Goal: Transaction & Acquisition: Purchase product/service

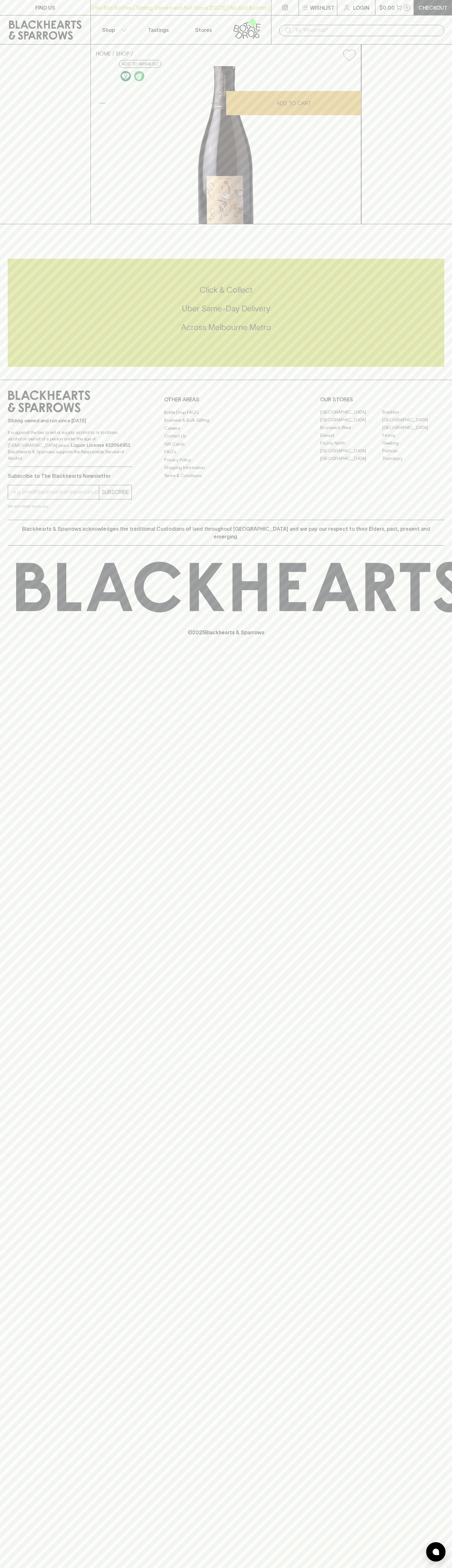
click at [250, 23] on icon at bounding box center [252, 21] width 7 height 8
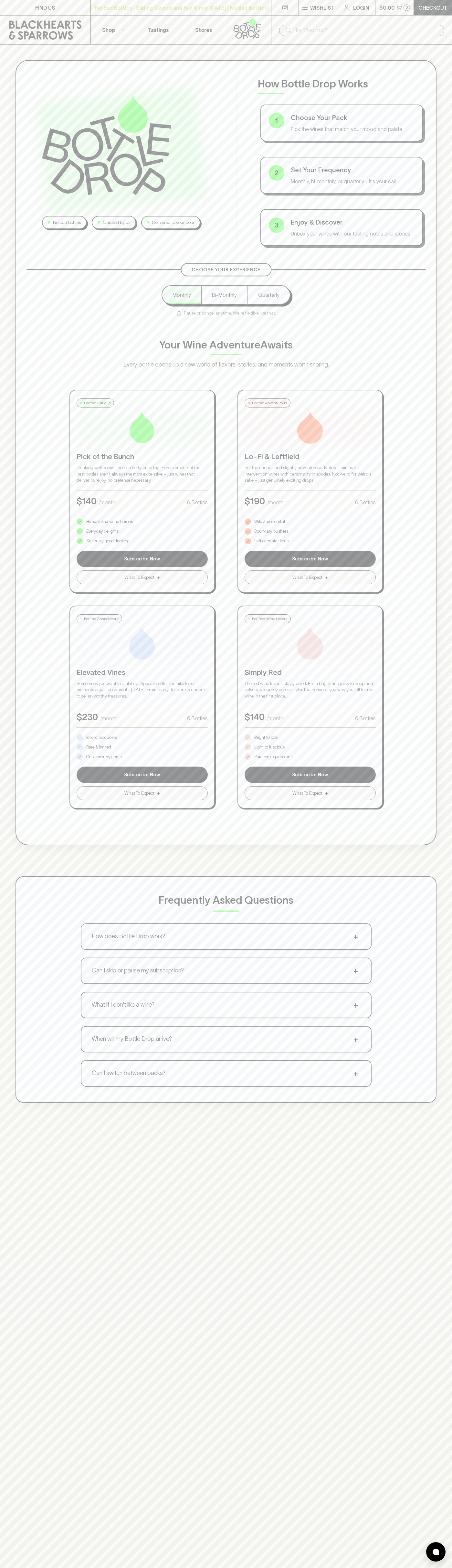
click at [166, 1567] on html "FIND US | No Bad Bottles | Sibling Owned and Run Since 2006 | No Bad Bottles | …" at bounding box center [226, 1013] width 452 height 2027
click at [6, 1379] on div "No bad bottles Curated by us Delivered to your door How Bottle Drop Works 1 Cho…" at bounding box center [226, 828] width 452 height 1568
